Goal: Task Accomplishment & Management: Use online tool/utility

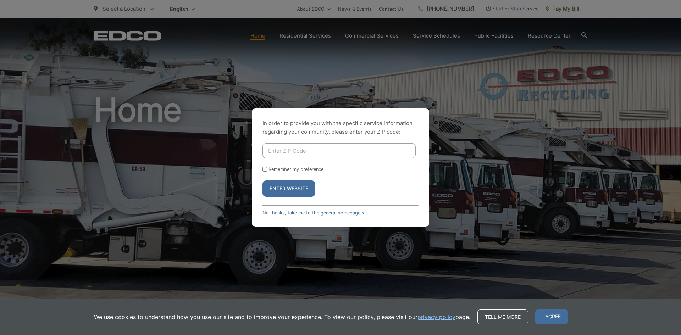
click at [295, 187] on button "Enter Website" at bounding box center [289, 189] width 53 height 16
click at [313, 214] on link "No thanks, take me to the general homepage >" at bounding box center [314, 212] width 102 height 5
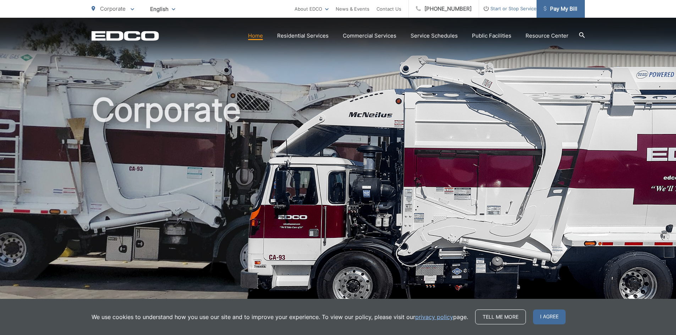
click at [565, 5] on span "Pay My Bill" at bounding box center [561, 9] width 34 height 9
